Goal: Transaction & Acquisition: Purchase product/service

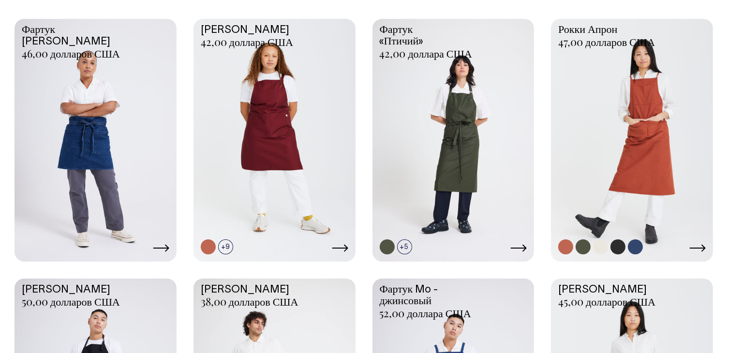
scroll to position [290, 0]
click at [636, 153] on link at bounding box center [632, 139] width 162 height 241
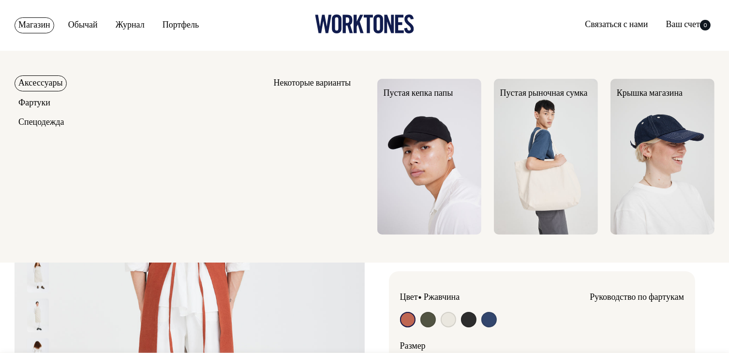
click at [38, 24] on font "Магазин" at bounding box center [34, 25] width 32 height 8
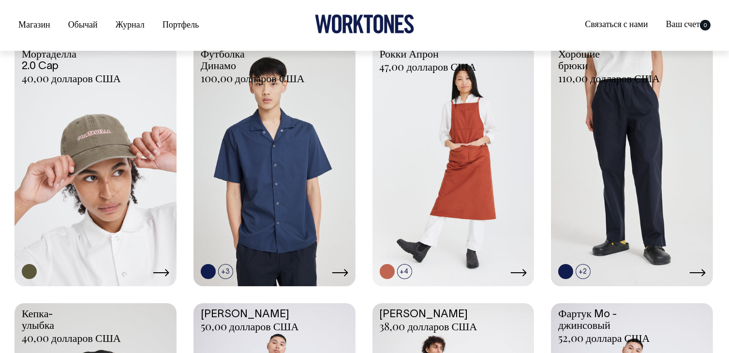
scroll to position [774, 0]
